Goal: Task Accomplishment & Management: Manage account settings

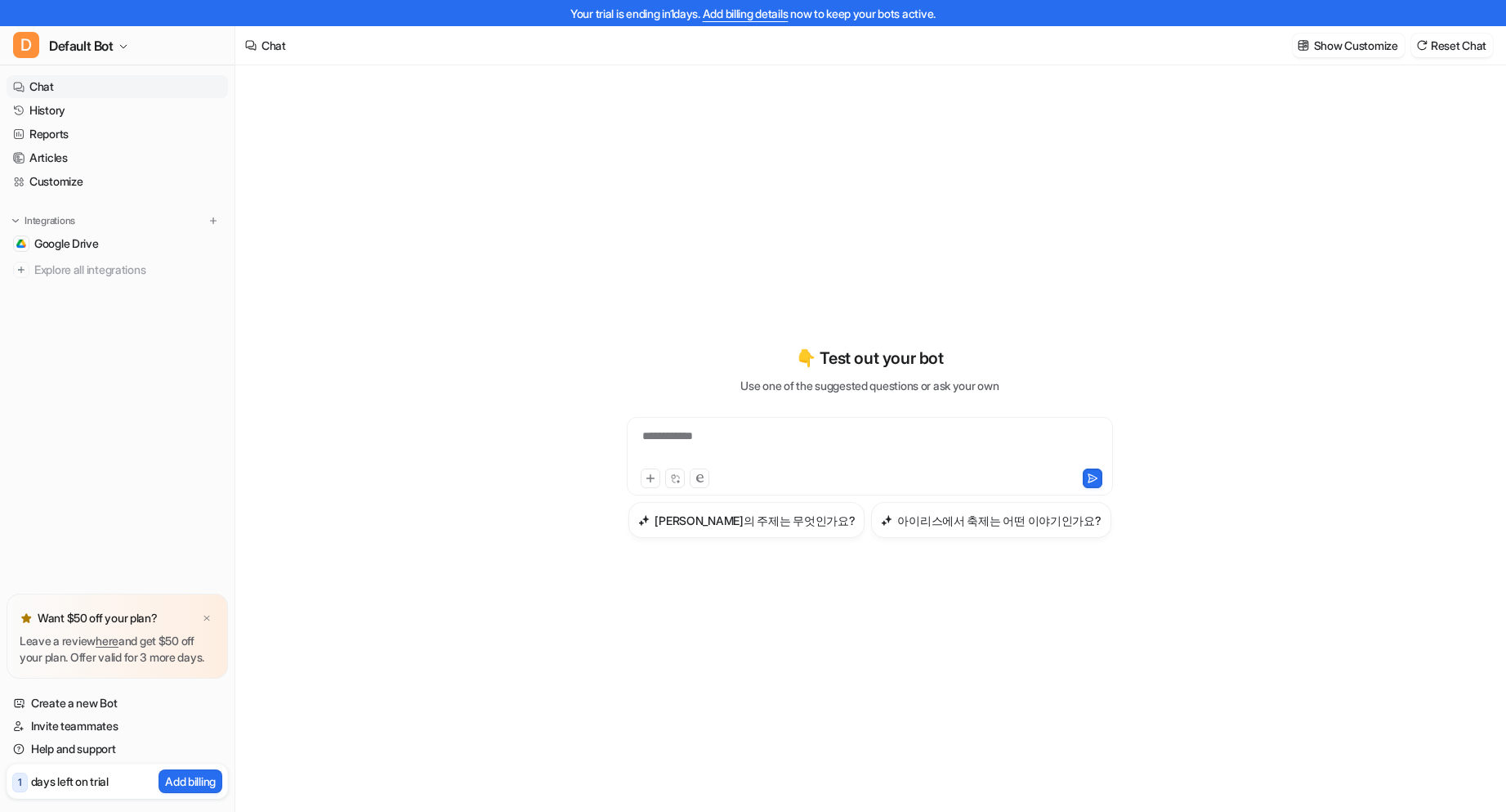
click at [62, 782] on p "days left on trial" at bounding box center [70, 781] width 78 height 17
click at [20, 787] on p "1" at bounding box center [20, 783] width 4 height 15
click at [212, 610] on div at bounding box center [206, 617] width 16 height 16
click at [88, 751] on link "Help and support" at bounding box center [117, 749] width 221 height 23
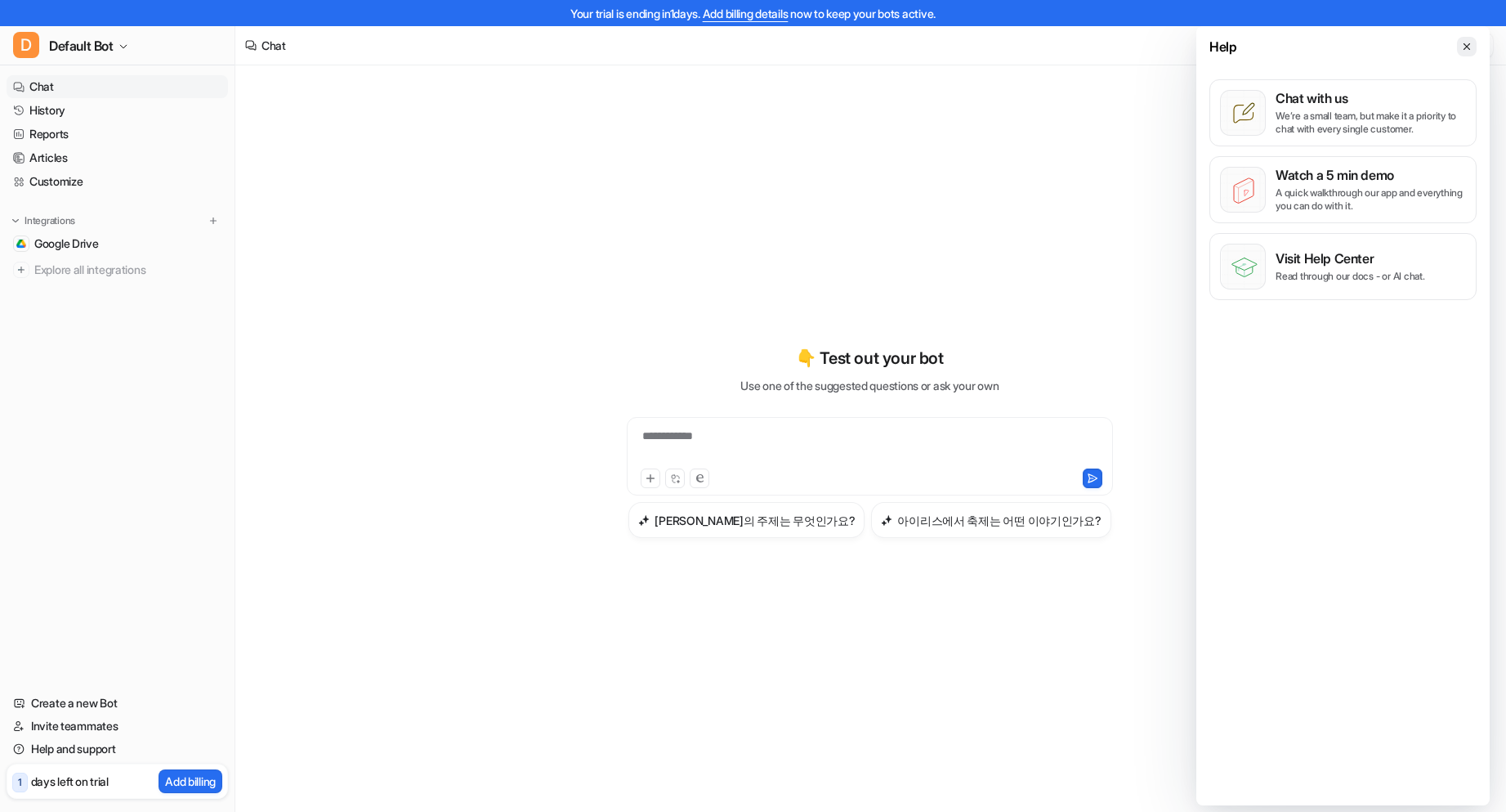
click at [1463, 42] on icon at bounding box center [1467, 46] width 11 height 11
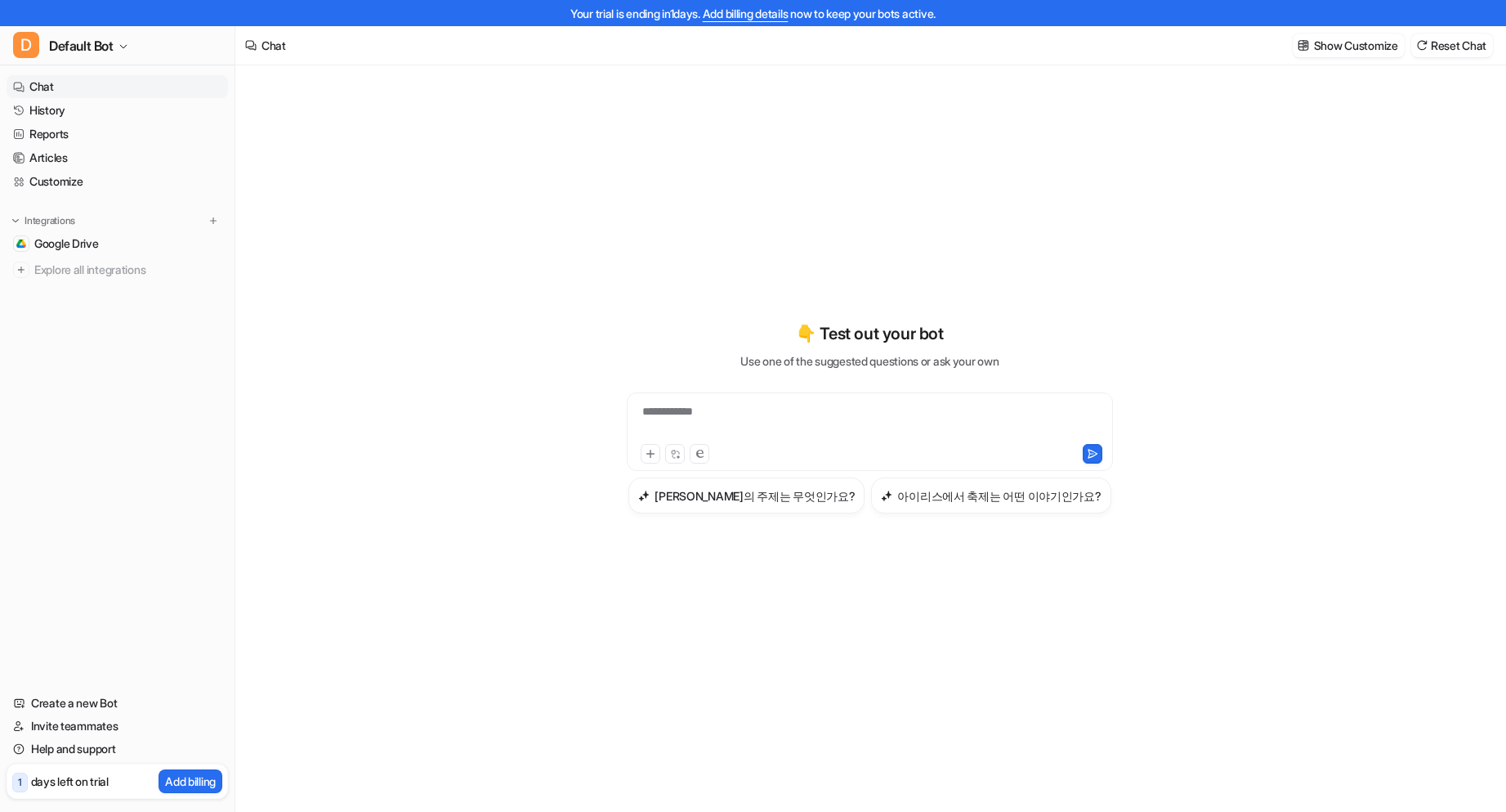
scroll to position [26, 0]
click at [752, 17] on link "Add billing details" at bounding box center [746, 13] width 86 height 14
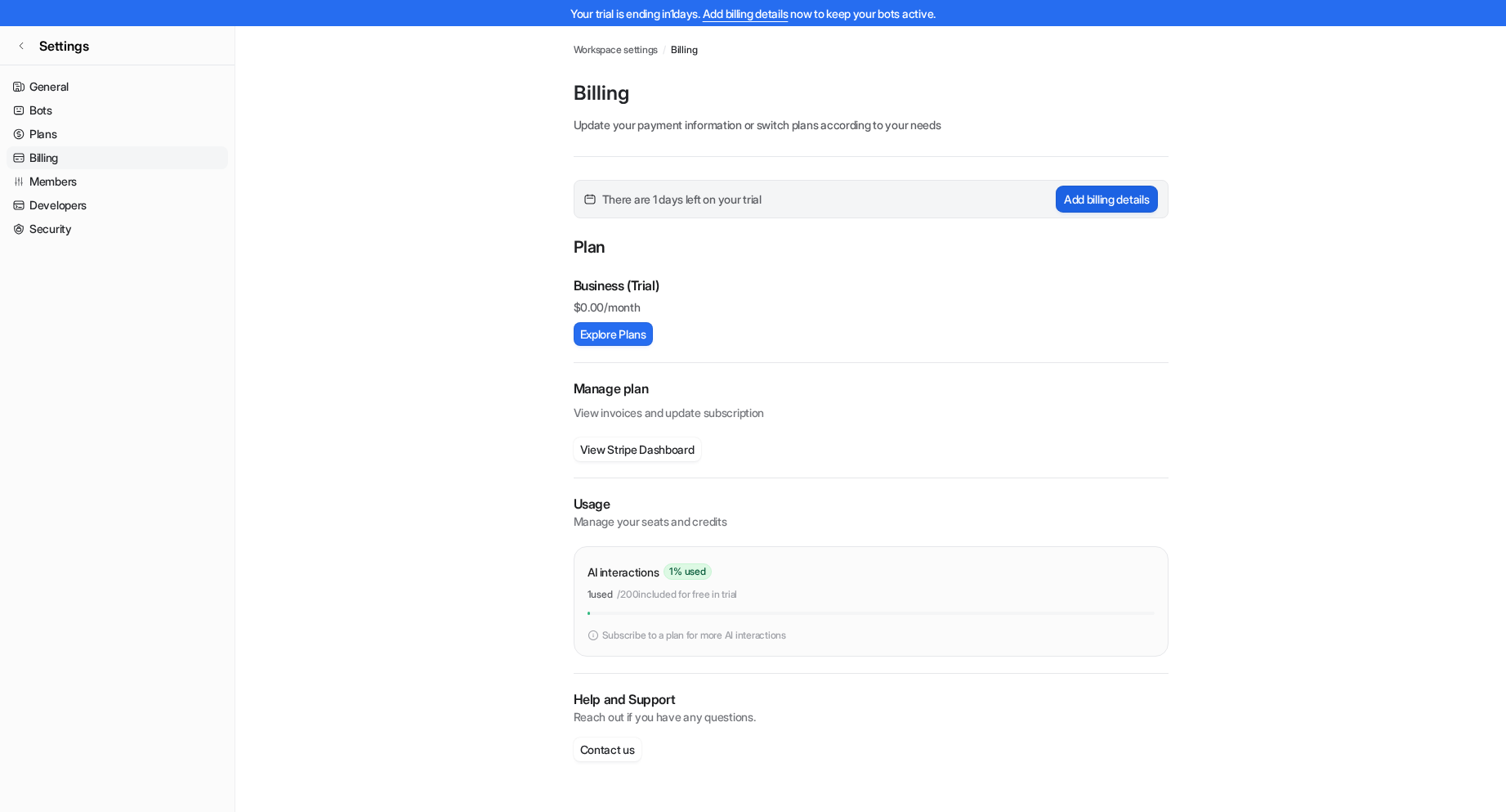
click at [1108, 192] on button "Add billing details" at bounding box center [1107, 199] width 102 height 27
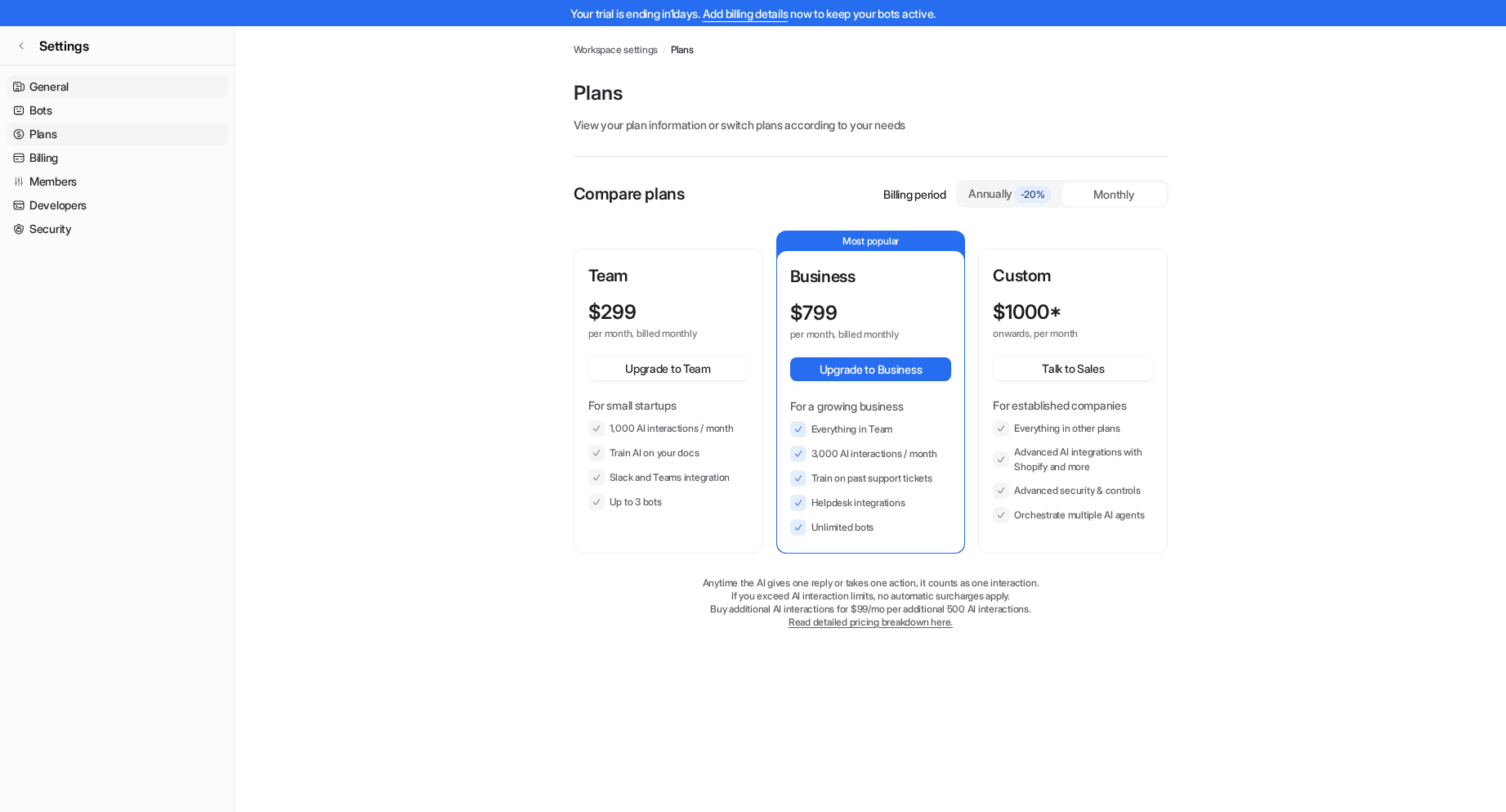
click at [91, 88] on link "General" at bounding box center [117, 87] width 221 height 23
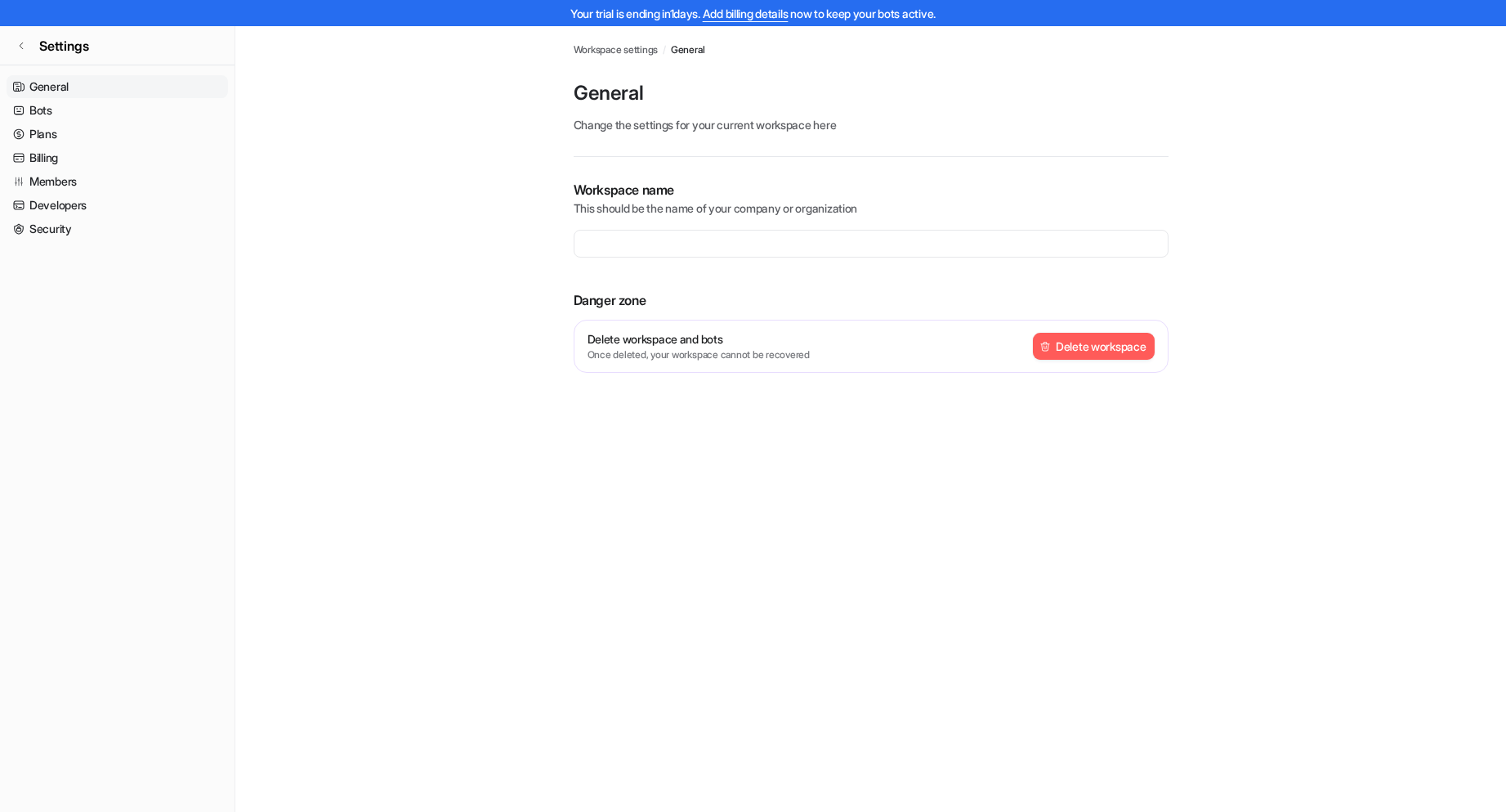
type input "**********"
click at [10, 41] on link "Settings" at bounding box center [117, 46] width 234 height 40
